Goal: Transaction & Acquisition: Purchase product/service

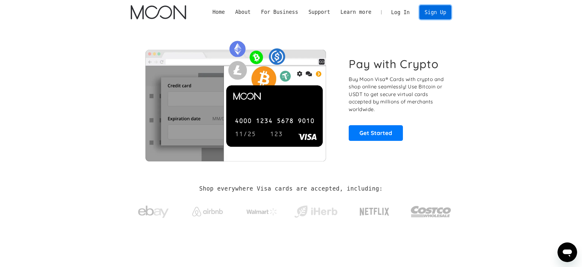
click at [434, 12] on link "Sign Up" at bounding box center [436, 12] width 32 height 14
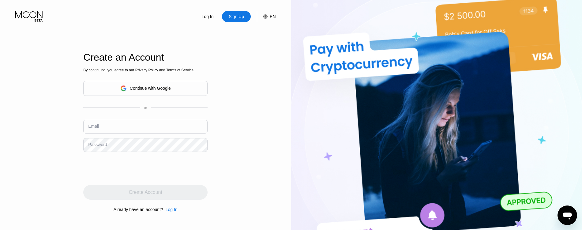
click at [104, 130] on input "text" at bounding box center [145, 127] width 124 height 14
paste input "[EMAIL_ADDRESS][DOMAIN_NAME]"
type input "[EMAIL_ADDRESS][DOMAIN_NAME]"
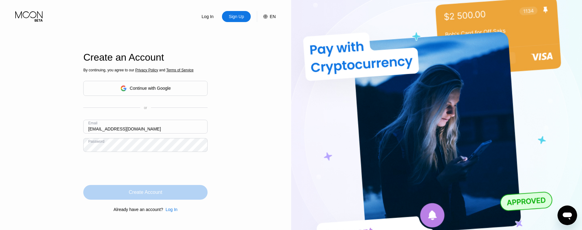
click at [161, 198] on div "Create Account" at bounding box center [145, 192] width 124 height 15
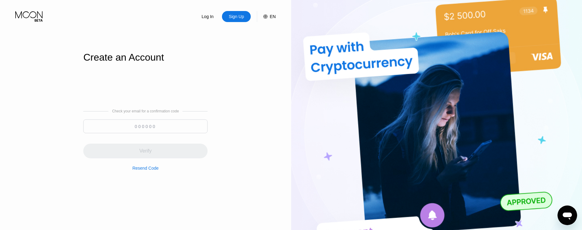
click at [158, 132] on input at bounding box center [145, 126] width 124 height 14
click at [121, 126] on input at bounding box center [145, 126] width 124 height 14
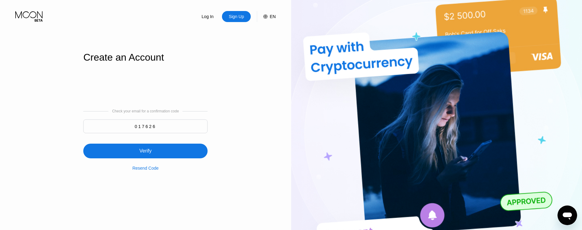
type input "017626"
click at [119, 148] on div "Verify" at bounding box center [145, 151] width 124 height 15
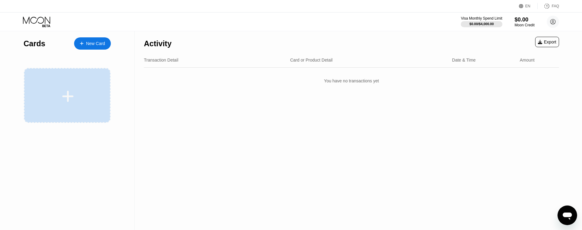
click at [85, 95] on div at bounding box center [68, 96] width 76 height 14
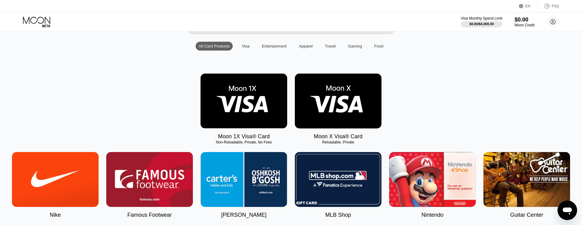
scroll to position [31, 0]
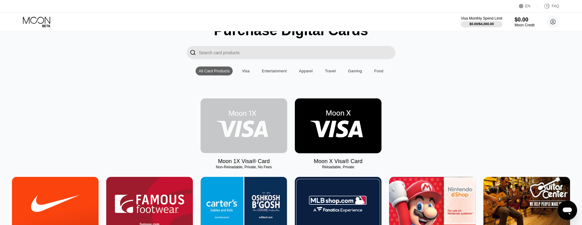
click at [219, 132] on img at bounding box center [244, 125] width 87 height 55
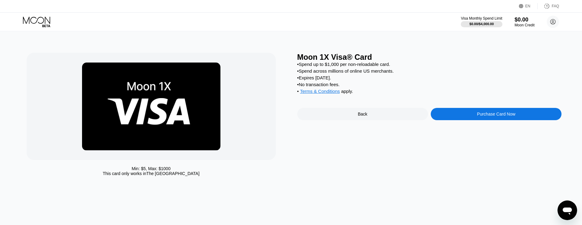
click at [490, 116] on div "Purchase Card Now" at bounding box center [496, 114] width 131 height 12
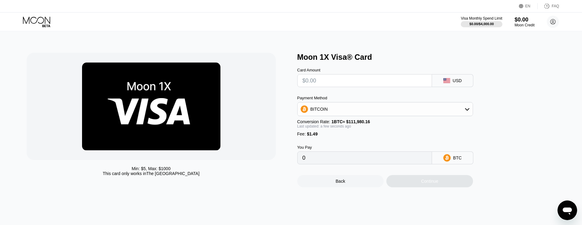
click at [361, 86] on input "text" at bounding box center [365, 80] width 124 height 12
type input "$1"
type input "0.00002224"
type input "$10"
type input "0.00010261"
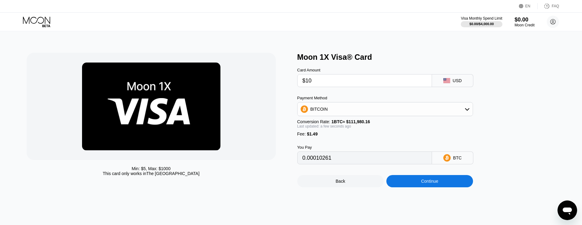
type input "$10"
click at [466, 111] on icon at bounding box center [467, 109] width 5 height 5
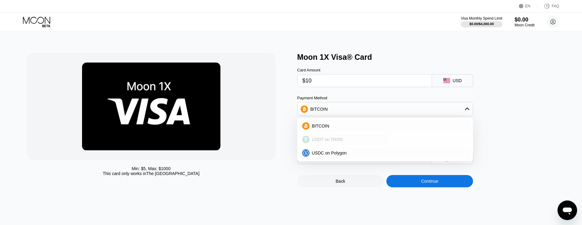
click at [342, 142] on div "USDT on TRON" at bounding box center [389, 139] width 159 height 5
type input "11.61"
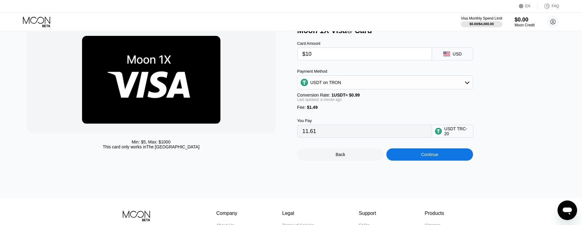
scroll to position [31, 0]
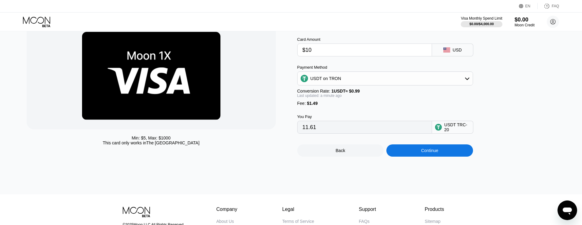
click at [440, 154] on div "Continue" at bounding box center [430, 150] width 87 height 12
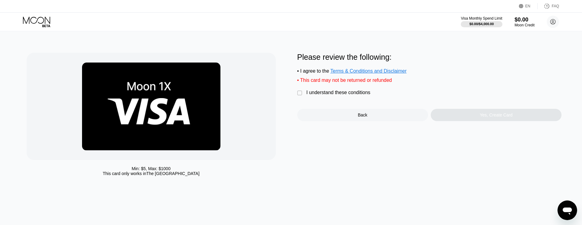
click at [310, 95] on div "I understand these conditions" at bounding box center [339, 93] width 64 height 6
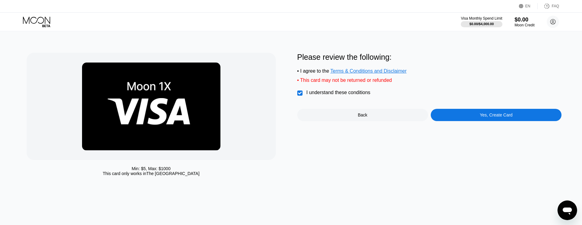
click at [473, 117] on div "Yes, Create Card" at bounding box center [496, 115] width 131 height 12
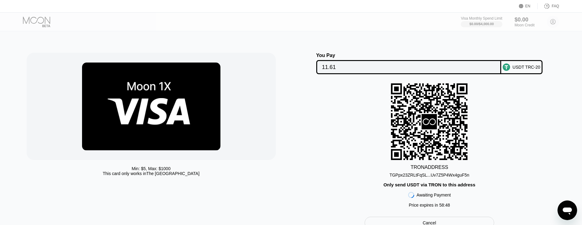
click at [499, 116] on div "TRON ADDRESS TGPpx23ZRLtFqSL...Uv7Z5P4Wx4guF5n Only send USDT via TRON to this …" at bounding box center [430, 146] width 265 height 127
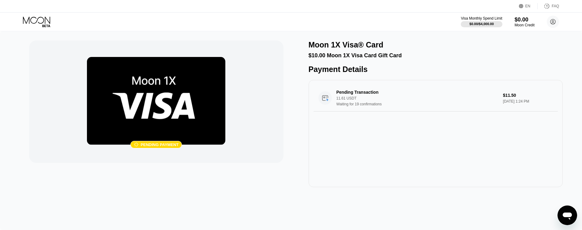
click at [166, 101] on img at bounding box center [156, 101] width 138 height 88
click at [343, 49] on div "Moon 1X Visa® Card" at bounding box center [346, 44] width 75 height 9
click at [522, 21] on div "$0.00" at bounding box center [525, 19] width 21 height 6
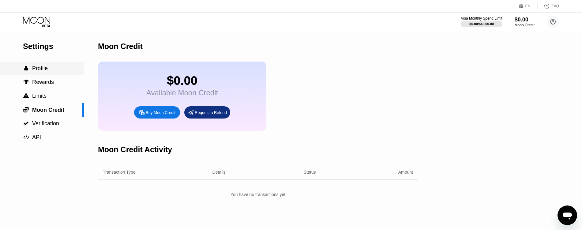
click at [44, 70] on span "Profile" at bounding box center [40, 68] width 16 height 6
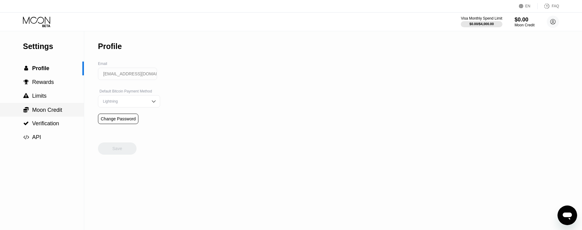
click at [37, 113] on span "Moon Credit" at bounding box center [47, 110] width 30 height 6
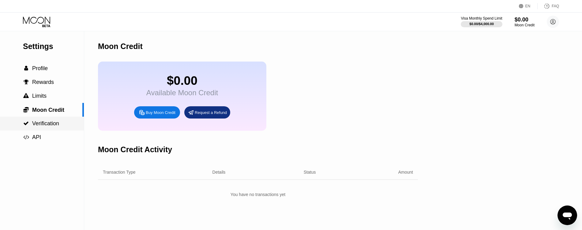
click at [37, 126] on span "Verification" at bounding box center [45, 123] width 27 height 6
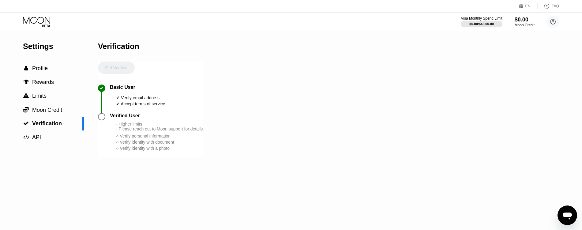
click at [48, 24] on icon at bounding box center [37, 22] width 28 height 11
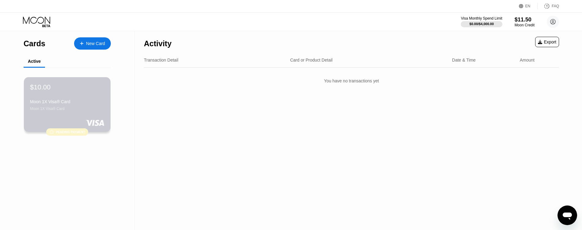
click at [53, 97] on div "$10.00 Moon 1X Visa® Card Moon 1X Visa® Card" at bounding box center [67, 97] width 74 height 28
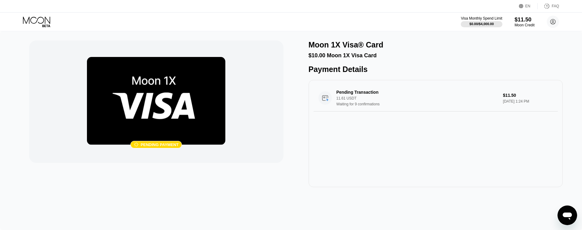
click at [154, 119] on img at bounding box center [156, 101] width 138 height 88
click at [375, 100] on div "11.61 USDT" at bounding box center [418, 98] width 162 height 4
